Goal: Task Accomplishment & Management: Use online tool/utility

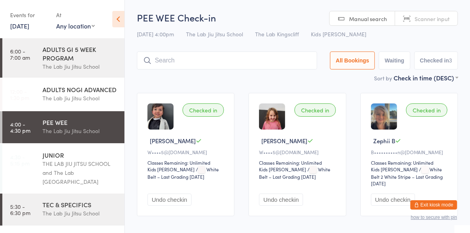
click at [449, 209] on button "Exit kiosk mode" at bounding box center [433, 204] width 47 height 9
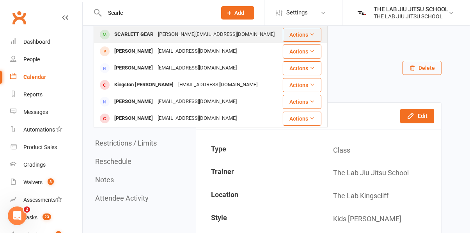
type input "Scarle"
click at [122, 35] on div "SCARLETT GEAR" at bounding box center [134, 34] width 44 height 11
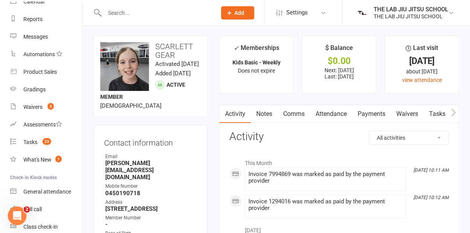
scroll to position [107, 0]
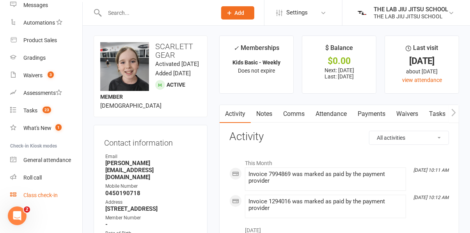
click at [50, 198] on link "Class check-in" at bounding box center [46, 195] width 72 height 18
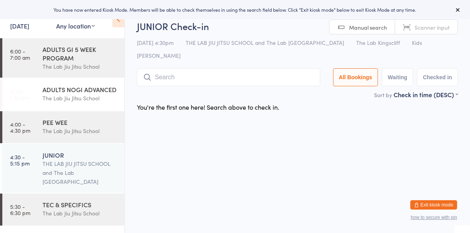
click at [81, 166] on div "THE LAB JIU JITSU SCHOOL and The Lab [GEOGRAPHIC_DATA]" at bounding box center [79, 172] width 75 height 27
